Goal: Task Accomplishment & Management: Use online tool/utility

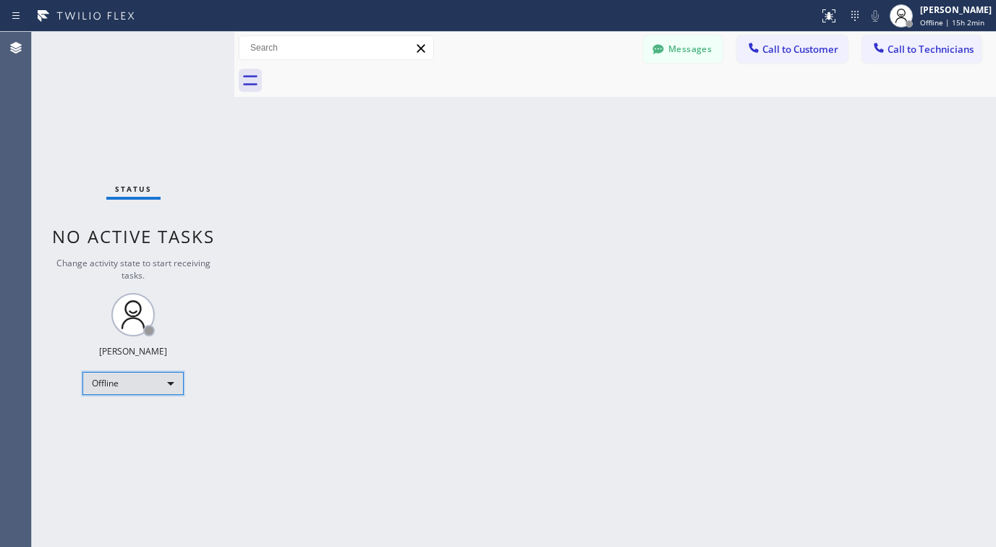
click at [118, 385] on div "Offline" at bounding box center [132, 383] width 101 height 23
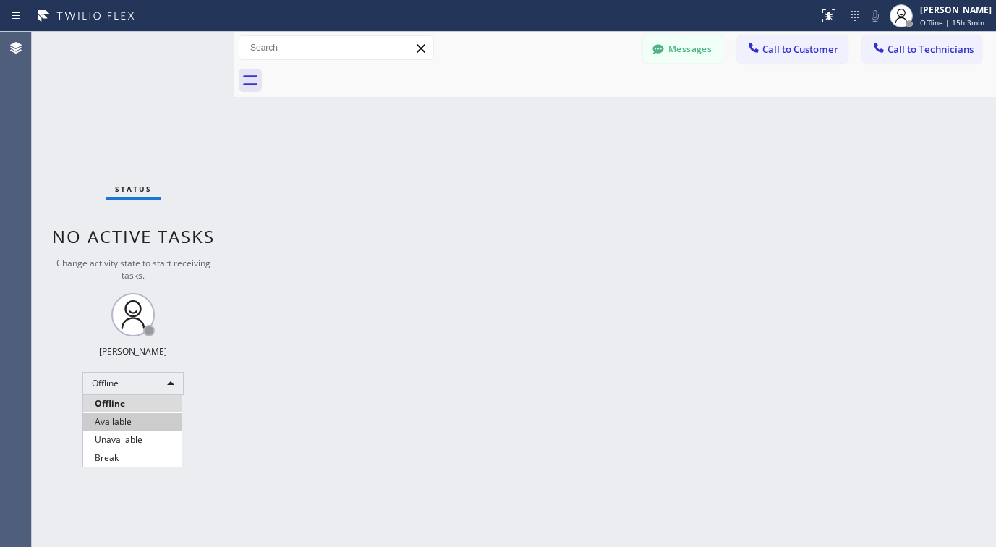
click at [124, 418] on li "Available" at bounding box center [132, 421] width 98 height 17
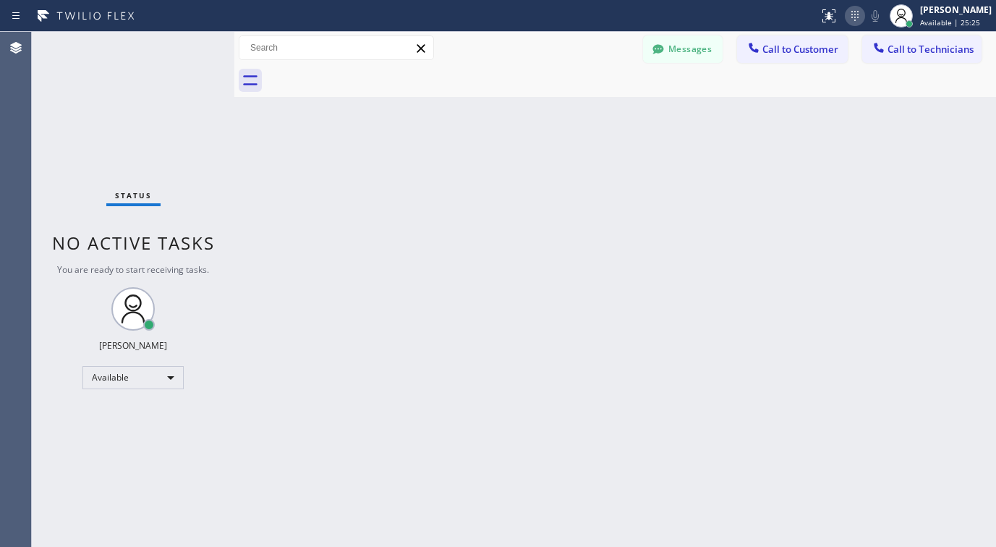
click at [864, 20] on icon at bounding box center [855, 15] width 17 height 17
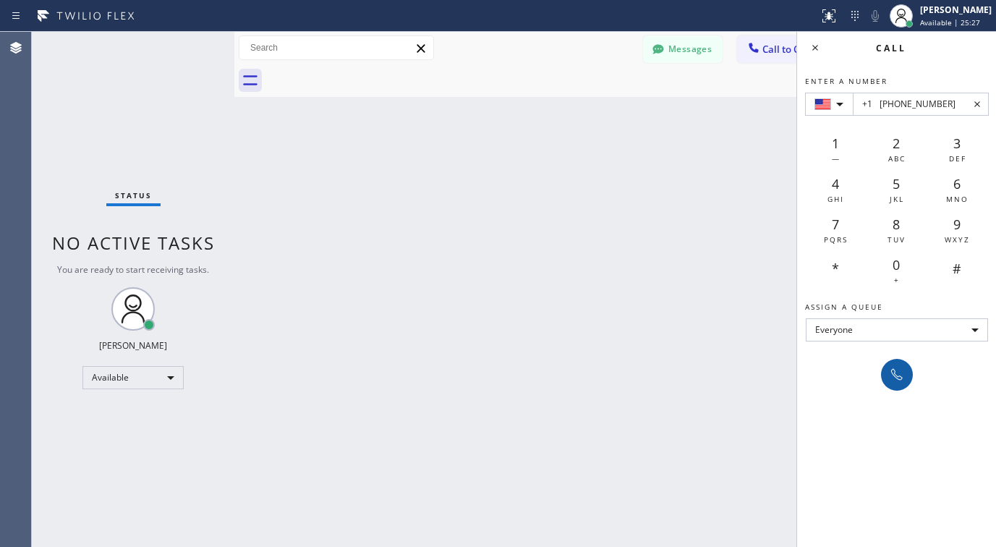
type input "+1 [PHONE_NUMBER]"
click at [891, 382] on icon at bounding box center [897, 374] width 17 height 17
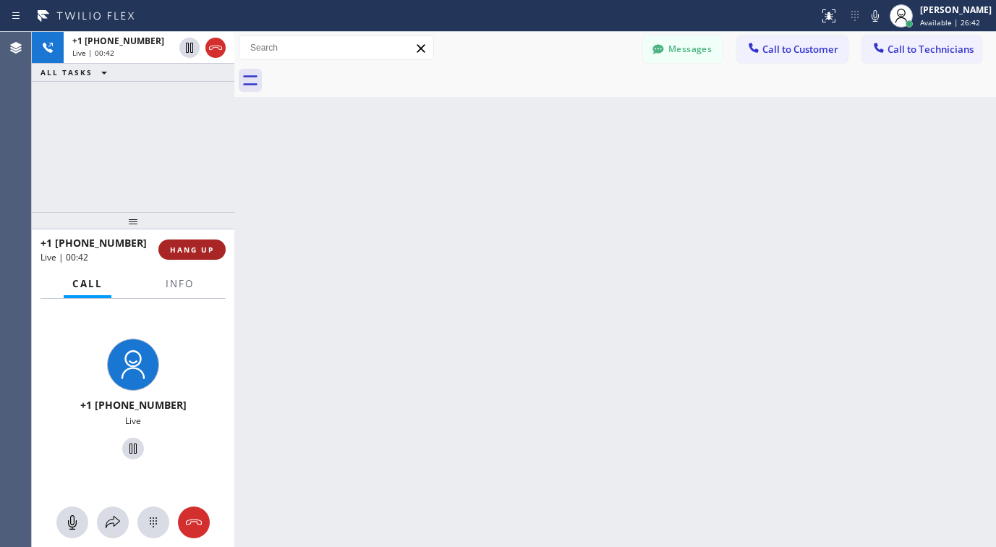
click at [210, 248] on span "HANG UP" at bounding box center [192, 250] width 44 height 10
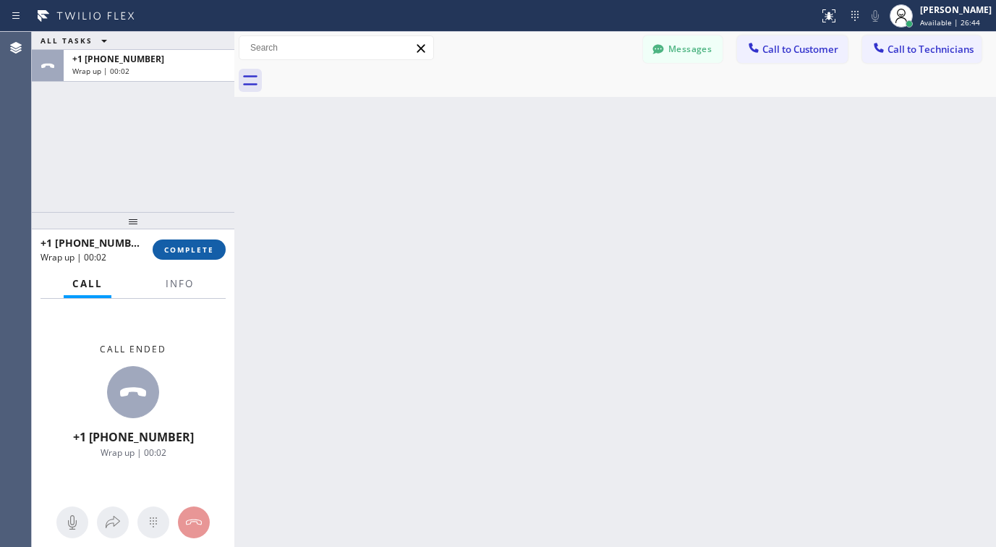
click at [203, 252] on span "COMPLETE" at bounding box center [189, 250] width 50 height 10
